Goal: Information Seeking & Learning: Learn about a topic

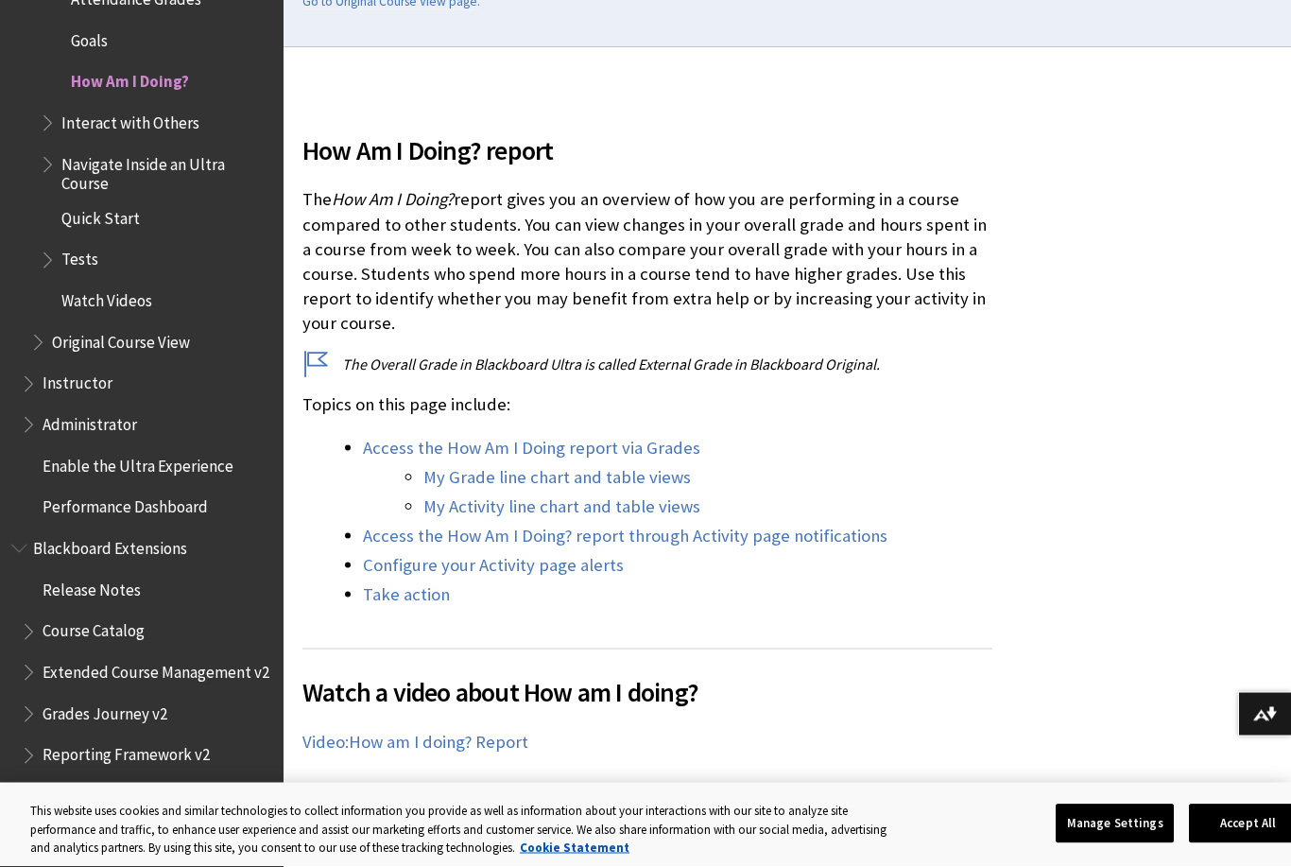
scroll to position [497, 0]
click at [122, 203] on span "Quick Start" at bounding box center [100, 216] width 78 height 26
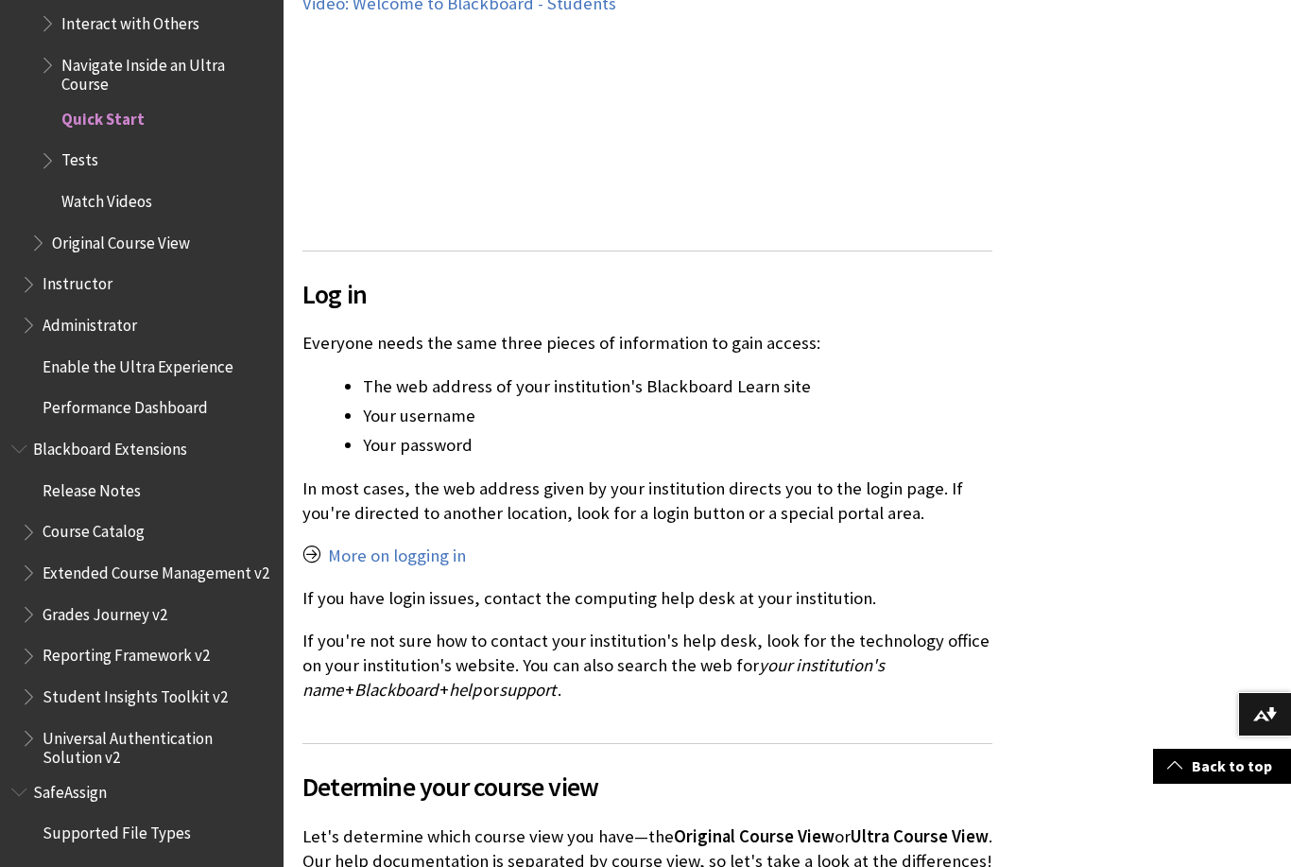
scroll to position [1046, 0]
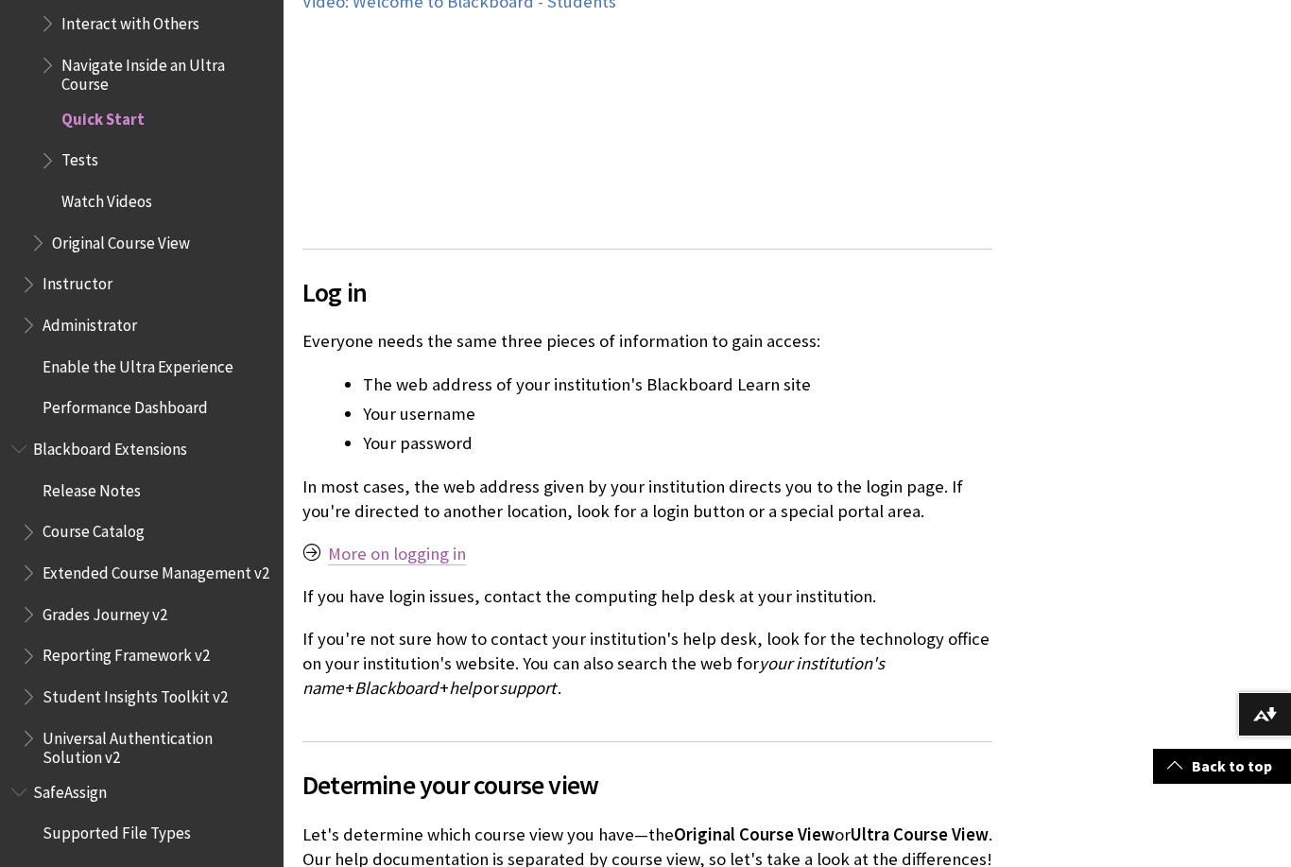
click at [387, 550] on link "More on logging in" at bounding box center [397, 554] width 138 height 23
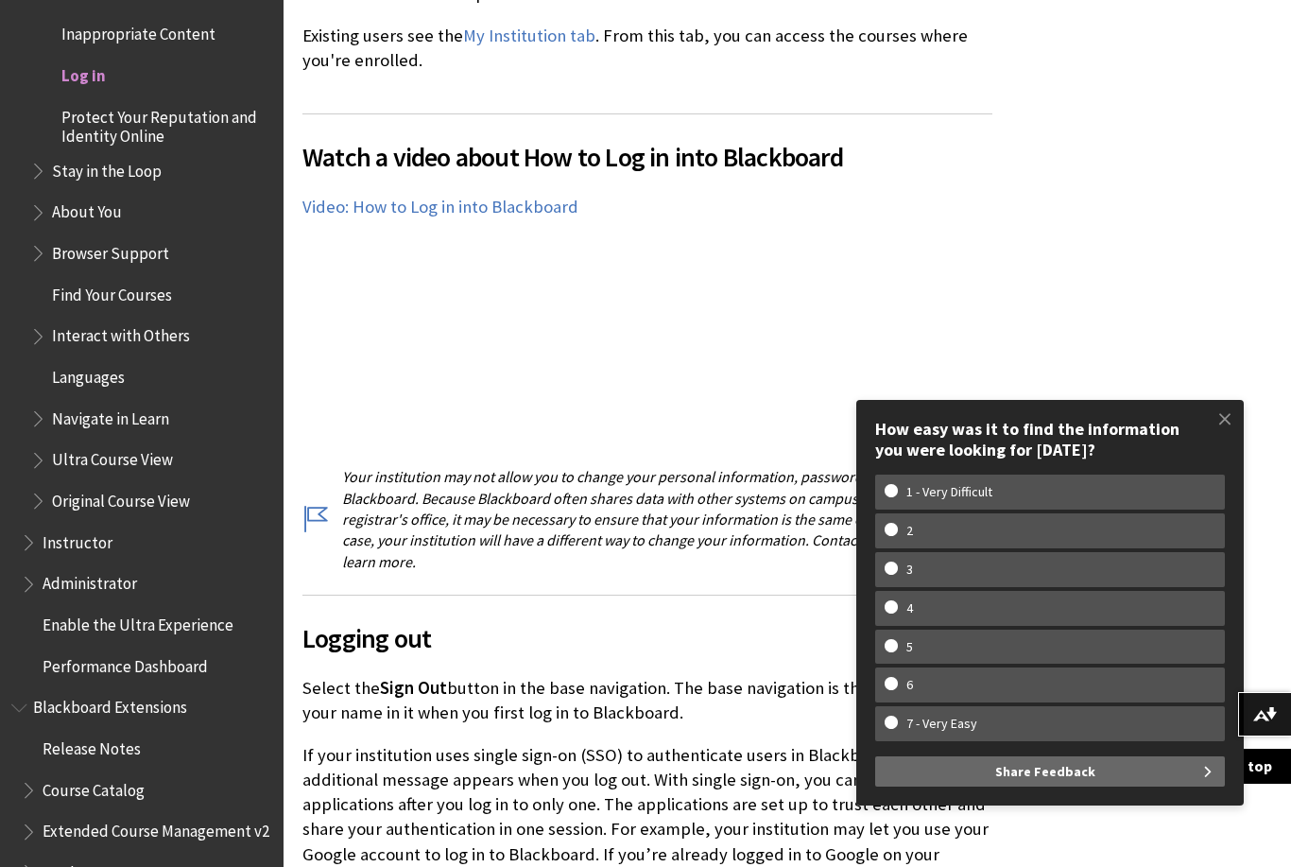
scroll to position [1348, 0]
click at [1233, 439] on span at bounding box center [1225, 419] width 40 height 40
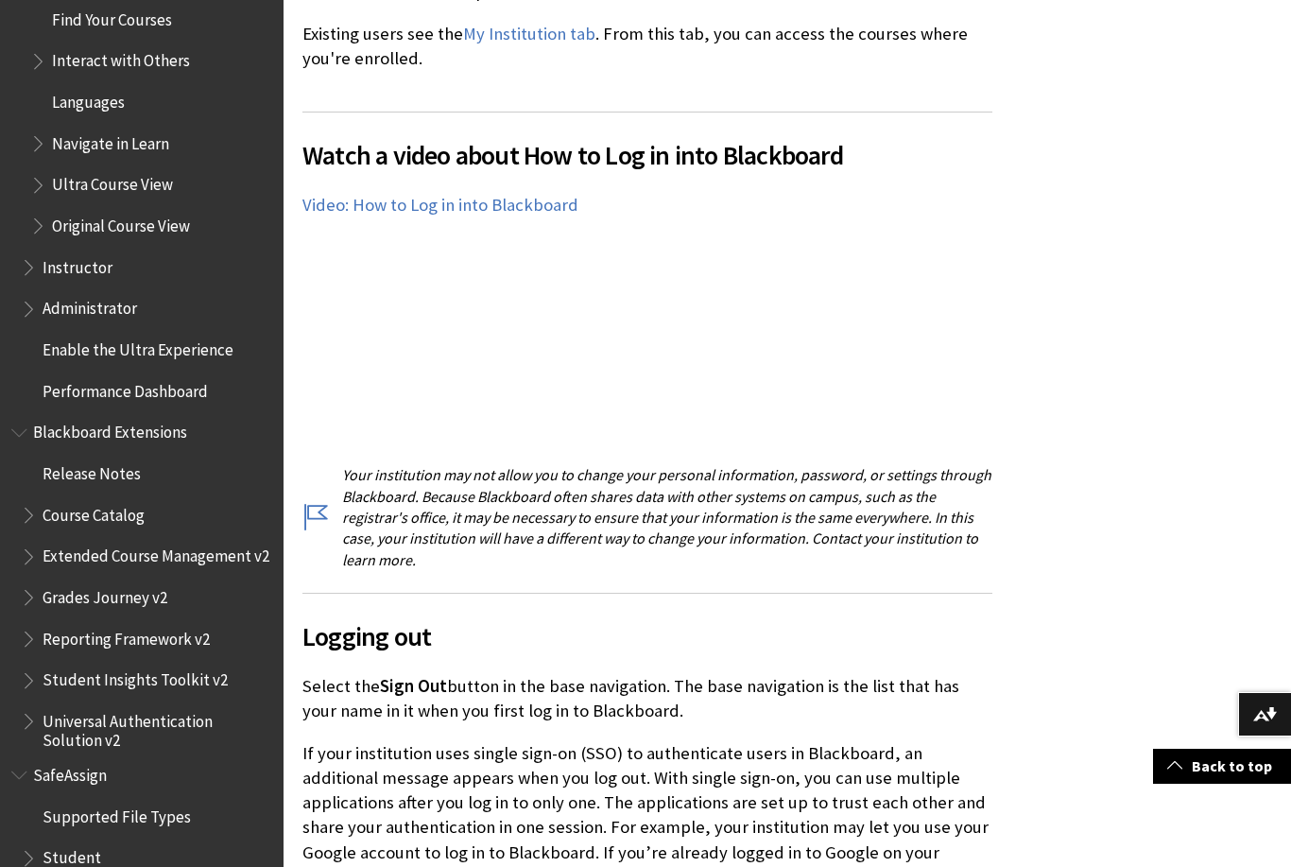
scroll to position [2311, 0]
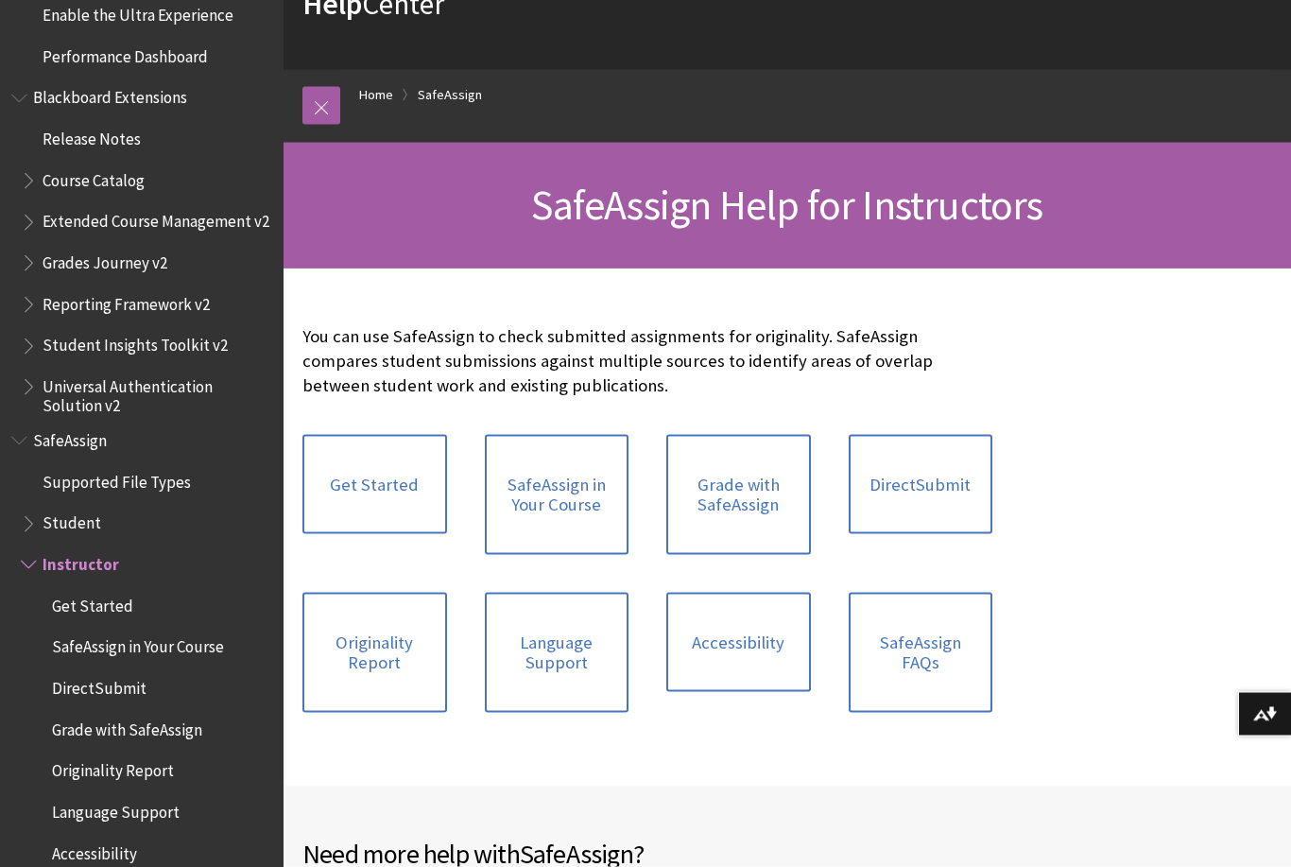
scroll to position [137, 0]
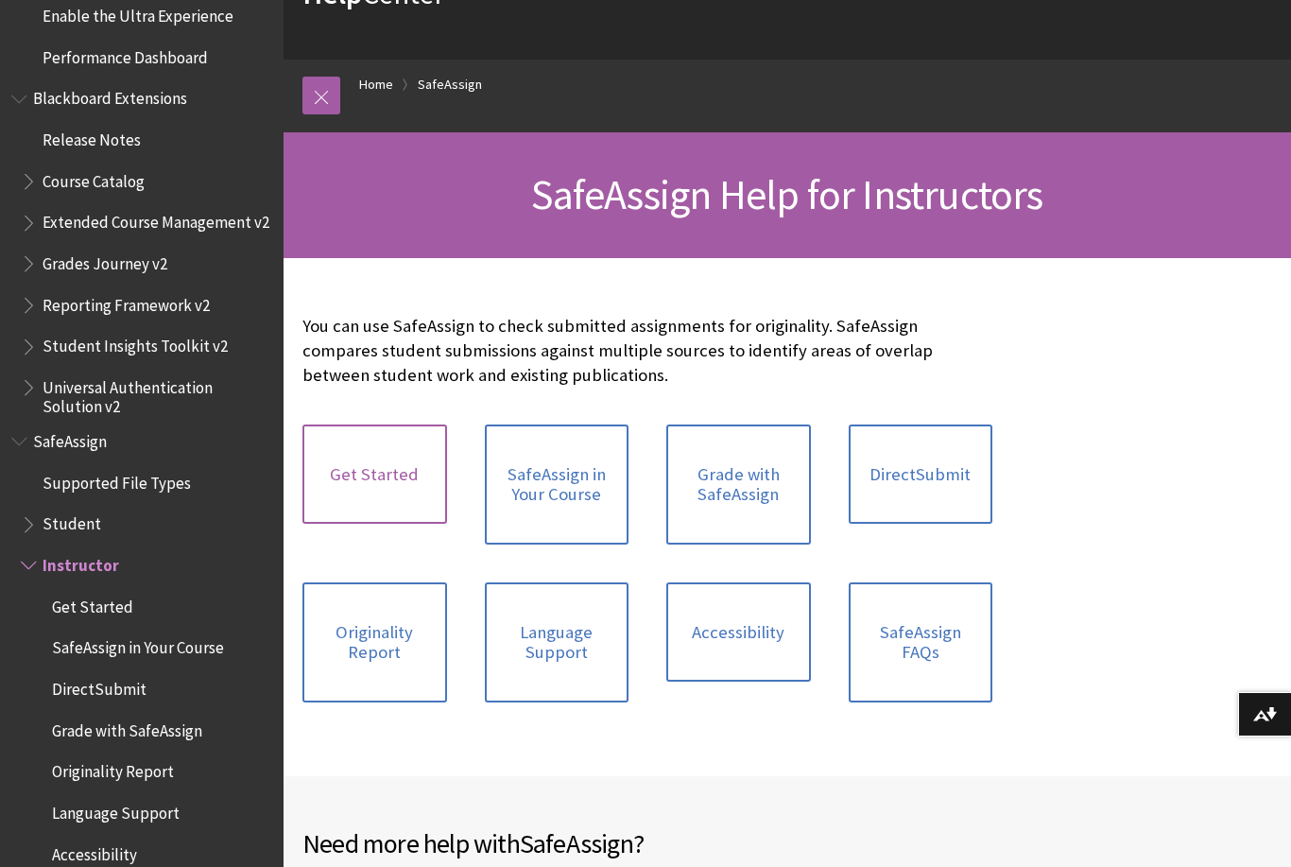
click at [397, 488] on link "Get Started" at bounding box center [375, 474] width 145 height 100
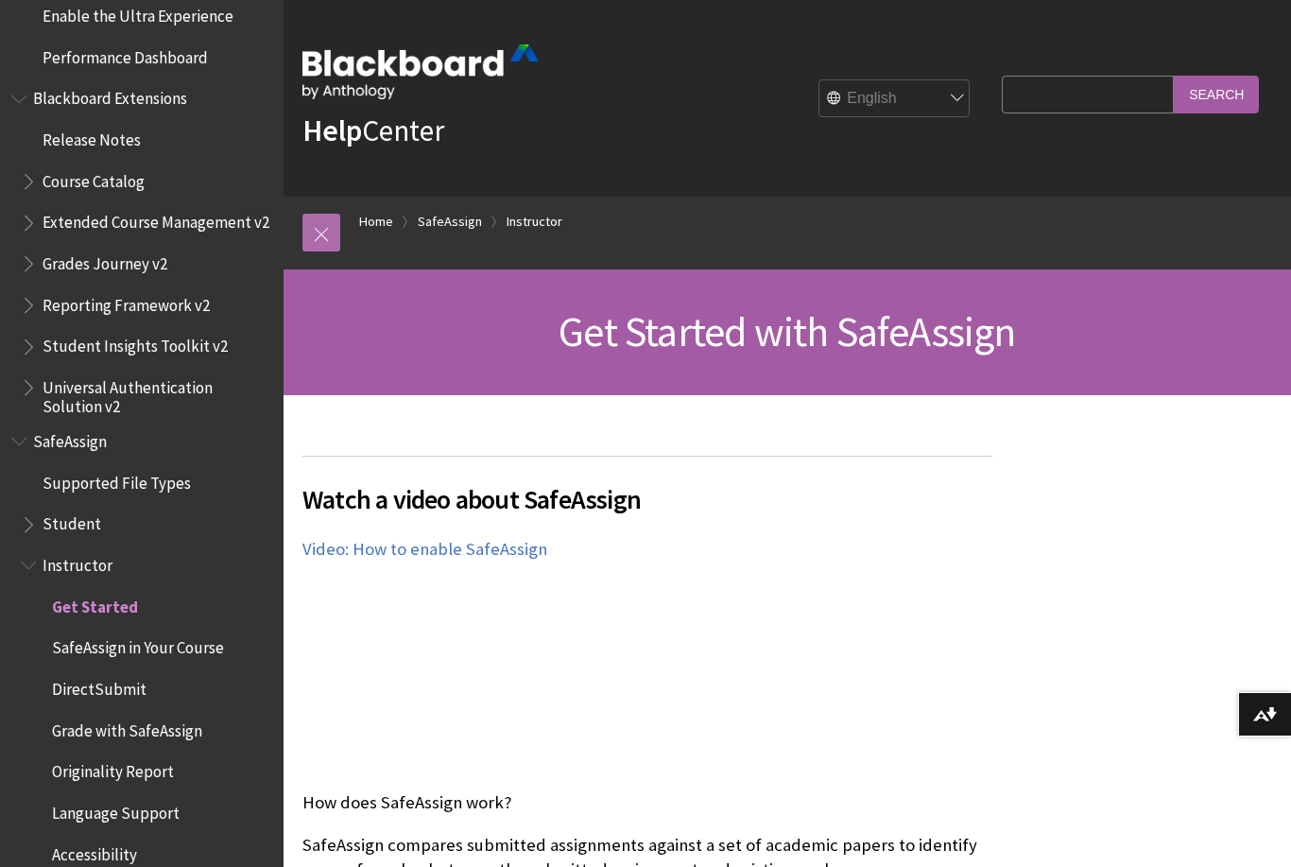
click at [322, 224] on link at bounding box center [322, 233] width 38 height 38
